Goal: Task Accomplishment & Management: Use online tool/utility

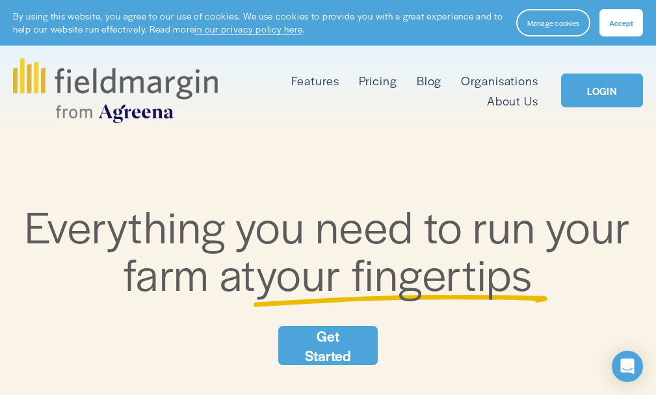
click at [594, 90] on link "LOGIN" at bounding box center [602, 90] width 82 height 34
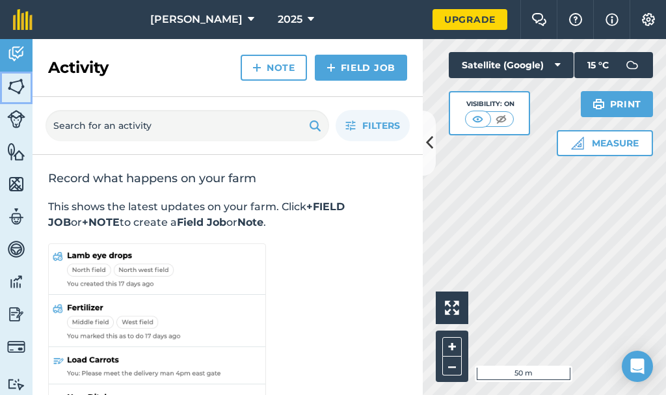
click at [11, 85] on img at bounding box center [16, 87] width 18 height 20
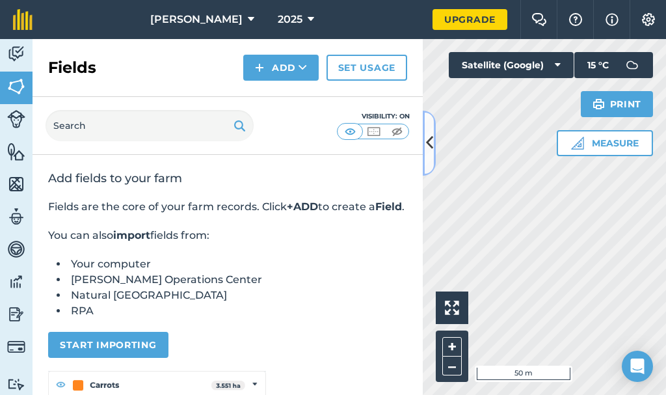
click at [432, 133] on icon at bounding box center [429, 142] width 7 height 23
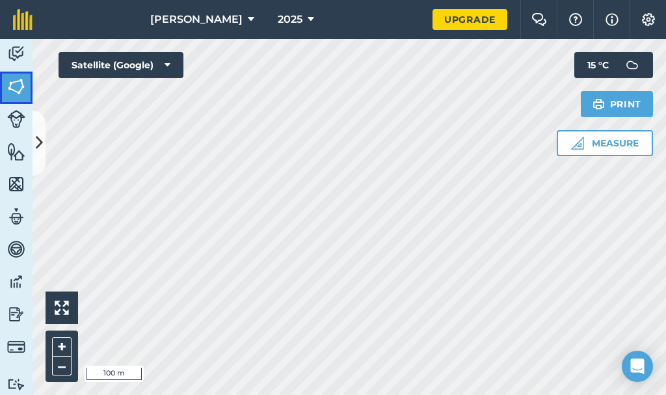
click at [18, 83] on img at bounding box center [16, 87] width 18 height 20
click at [7, 83] on link "Fields" at bounding box center [16, 88] width 33 height 33
click at [22, 92] on img at bounding box center [16, 87] width 18 height 20
click at [39, 140] on icon at bounding box center [39, 142] width 7 height 23
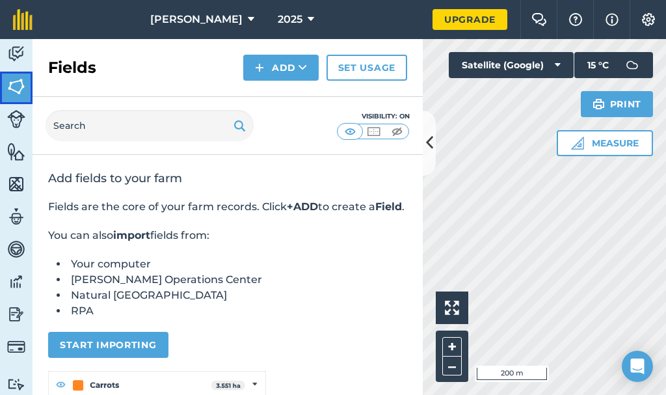
click at [14, 90] on img at bounding box center [16, 87] width 18 height 20
click at [14, 88] on img at bounding box center [16, 87] width 18 height 20
click at [302, 72] on icon at bounding box center [302, 67] width 8 height 13
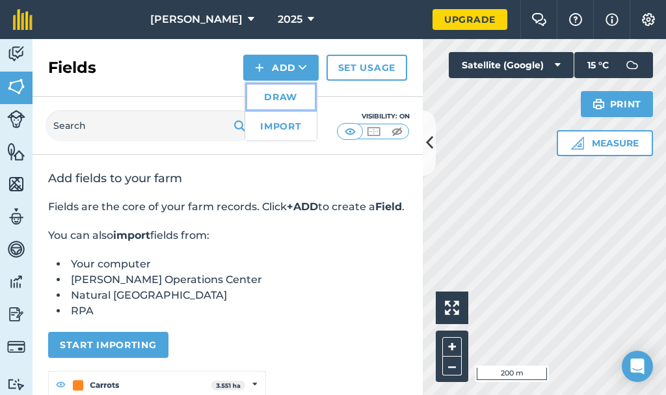
click at [289, 97] on link "Draw" at bounding box center [281, 97] width 72 height 29
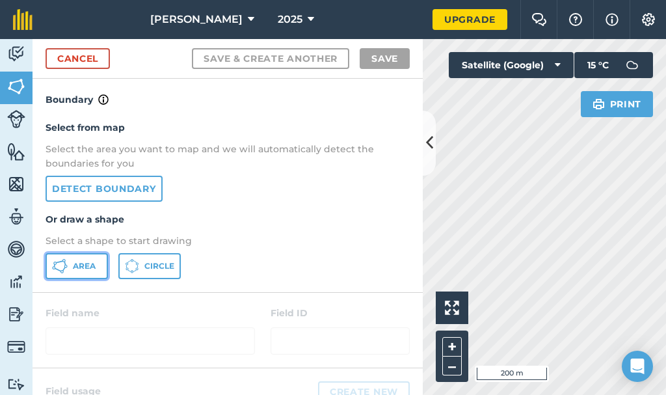
click at [73, 267] on span "Area" at bounding box center [84, 266] width 23 height 10
click at [428, 142] on icon at bounding box center [429, 142] width 7 height 23
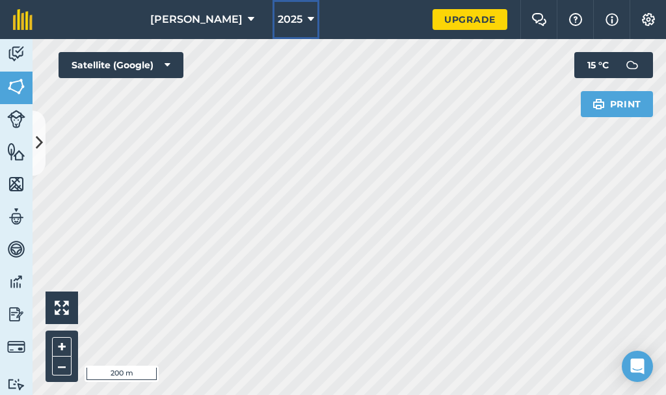
click at [287, 25] on button "2025" at bounding box center [295, 19] width 47 height 39
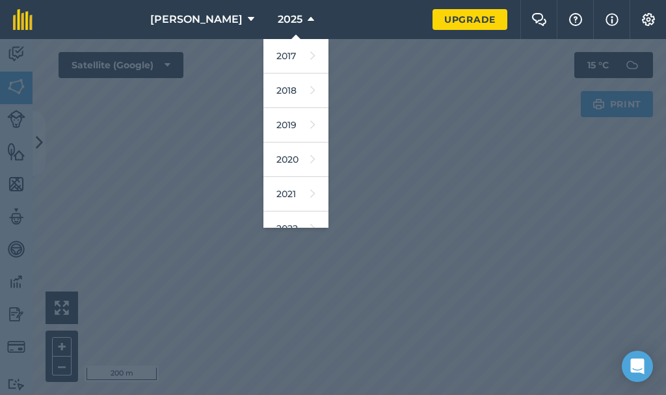
click at [438, 139] on div at bounding box center [333, 217] width 666 height 356
